Goal: Task Accomplishment & Management: Complete application form

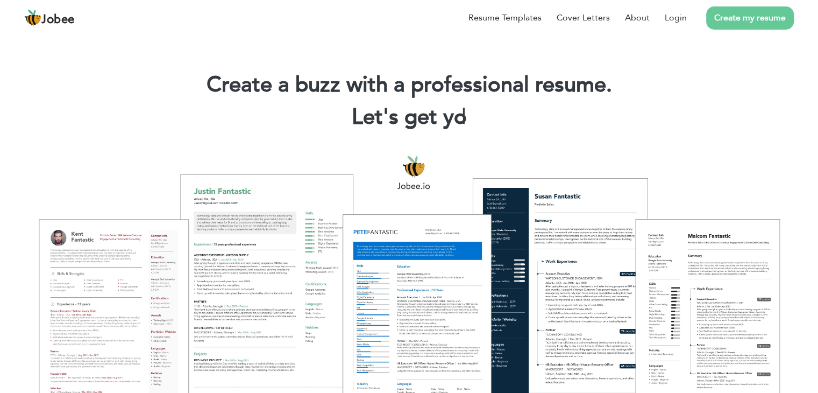
click at [721, 26] on link "Create my resume" at bounding box center [750, 17] width 88 height 23
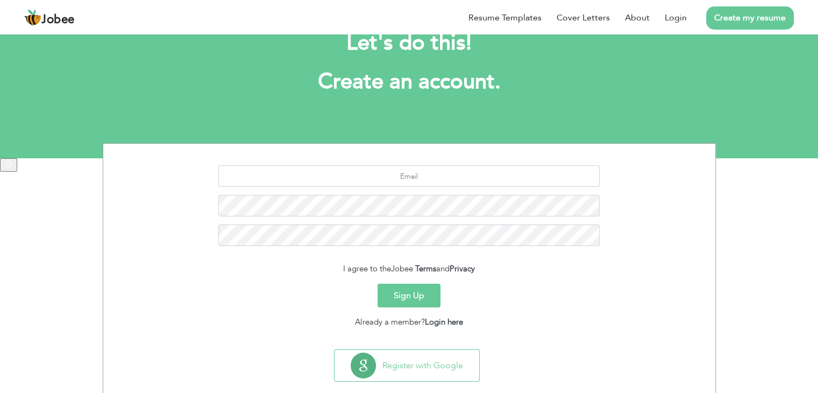
scroll to position [54, 0]
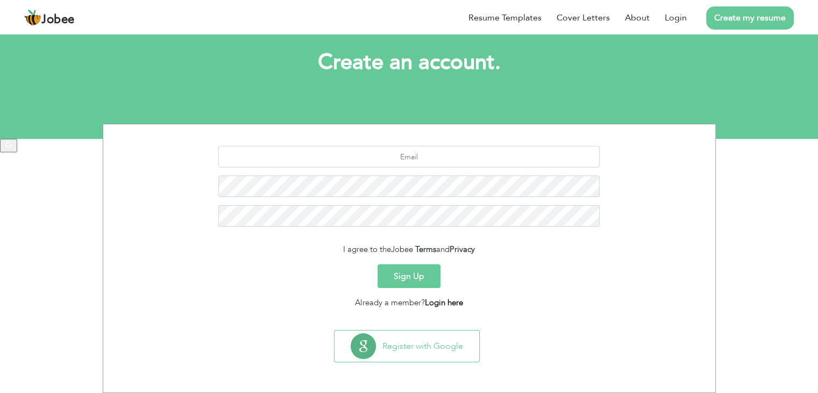
click at [448, 300] on link "Login here" at bounding box center [444, 302] width 38 height 11
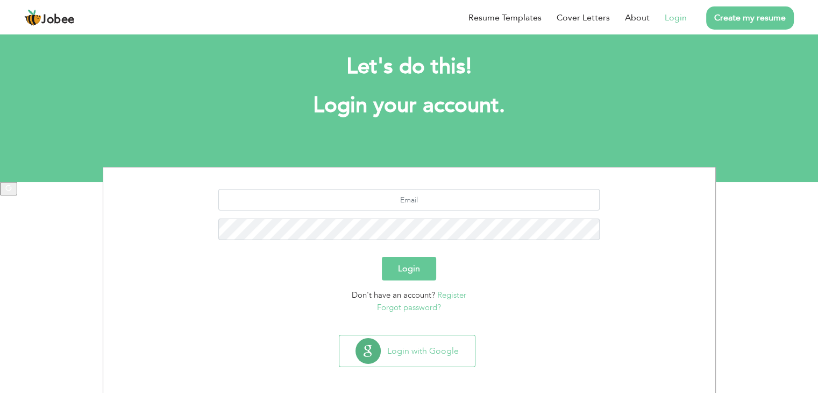
scroll to position [15, 0]
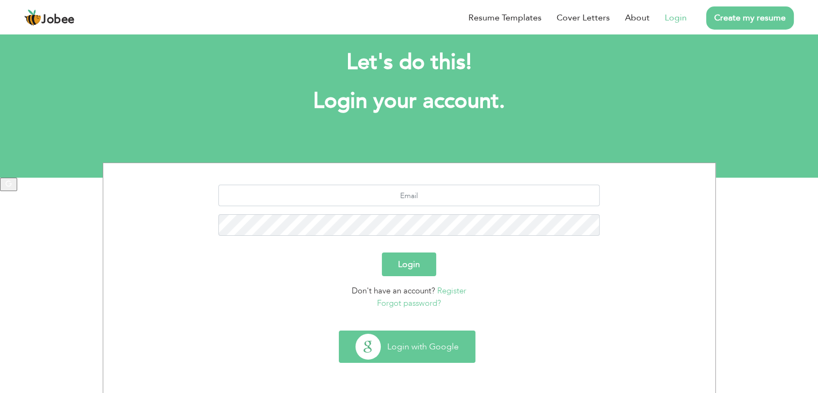
click at [441, 345] on button "Login with Google" at bounding box center [407, 346] width 136 height 31
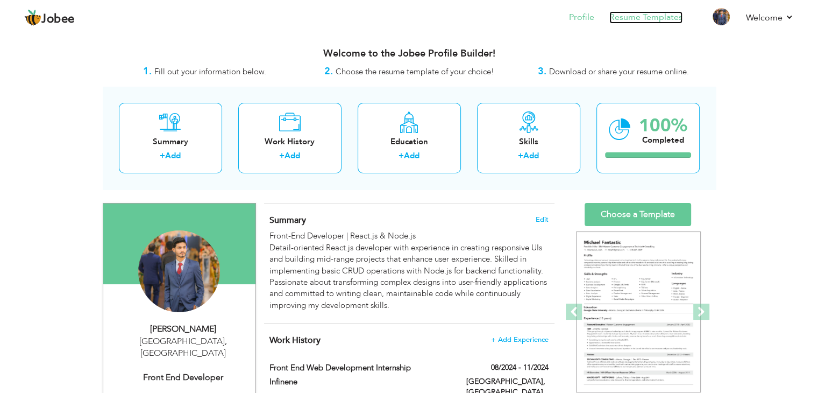
click at [653, 18] on link "Resume Templates" at bounding box center [645, 17] width 73 height 12
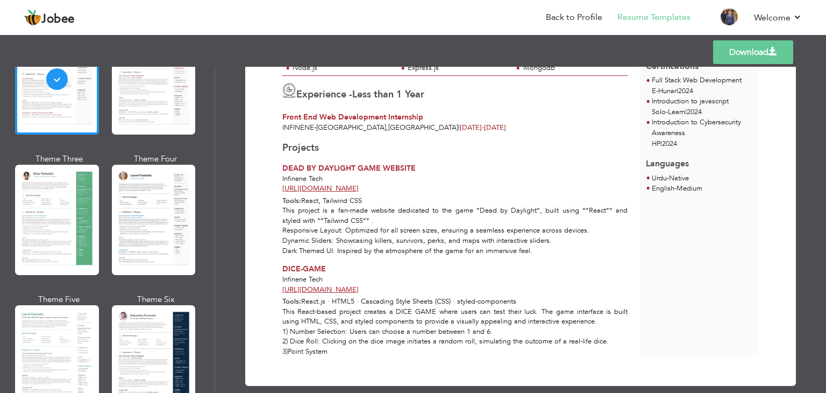
scroll to position [215, 0]
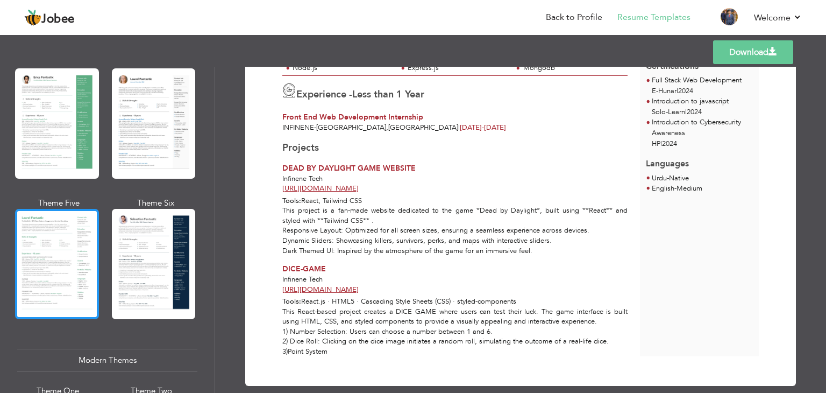
click at [73, 258] on div at bounding box center [57, 264] width 84 height 110
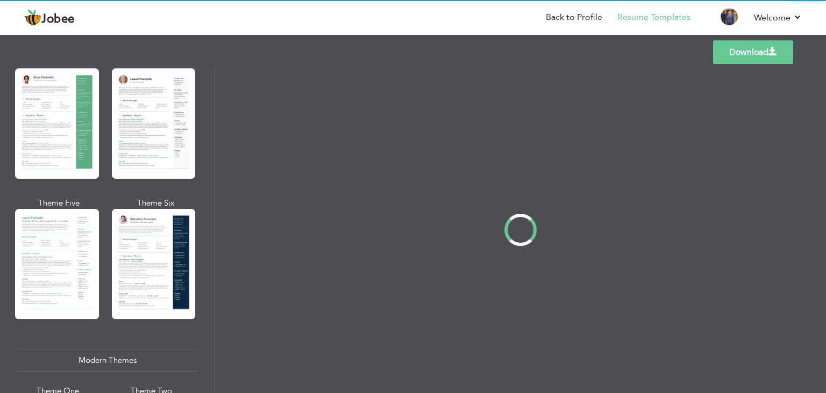
scroll to position [0, 0]
